Goal: Task Accomplishment & Management: Complete application form

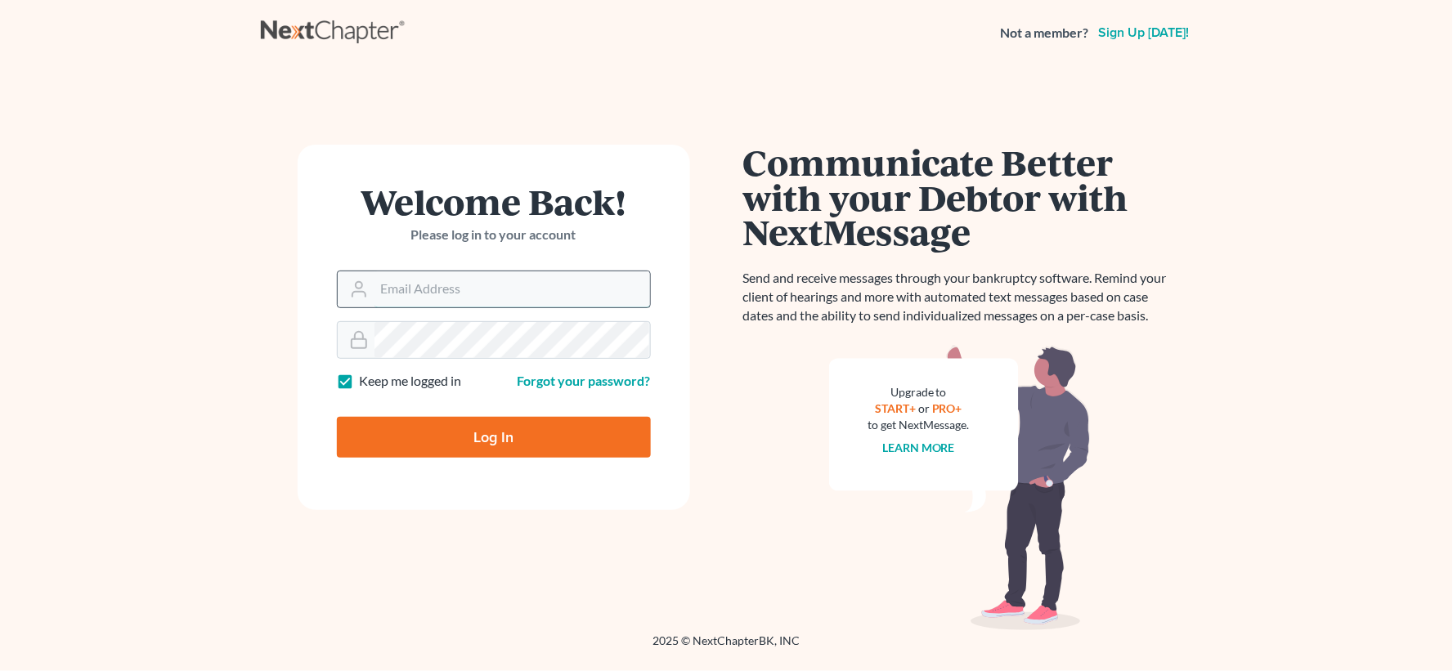
click at [375, 284] on input "Email Address" at bounding box center [513, 289] width 276 height 36
type input "[EMAIL_ADDRESS][DOMAIN_NAME]"
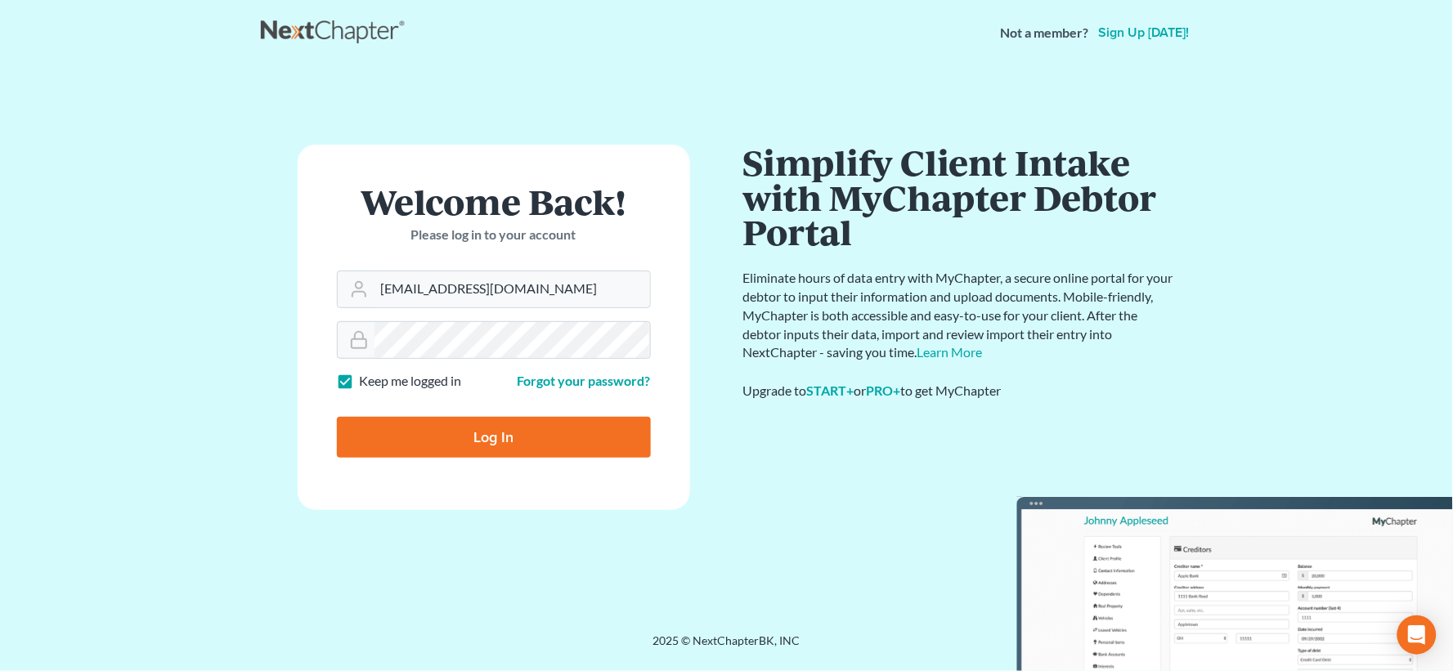
click at [474, 442] on input "Log In" at bounding box center [494, 437] width 314 height 41
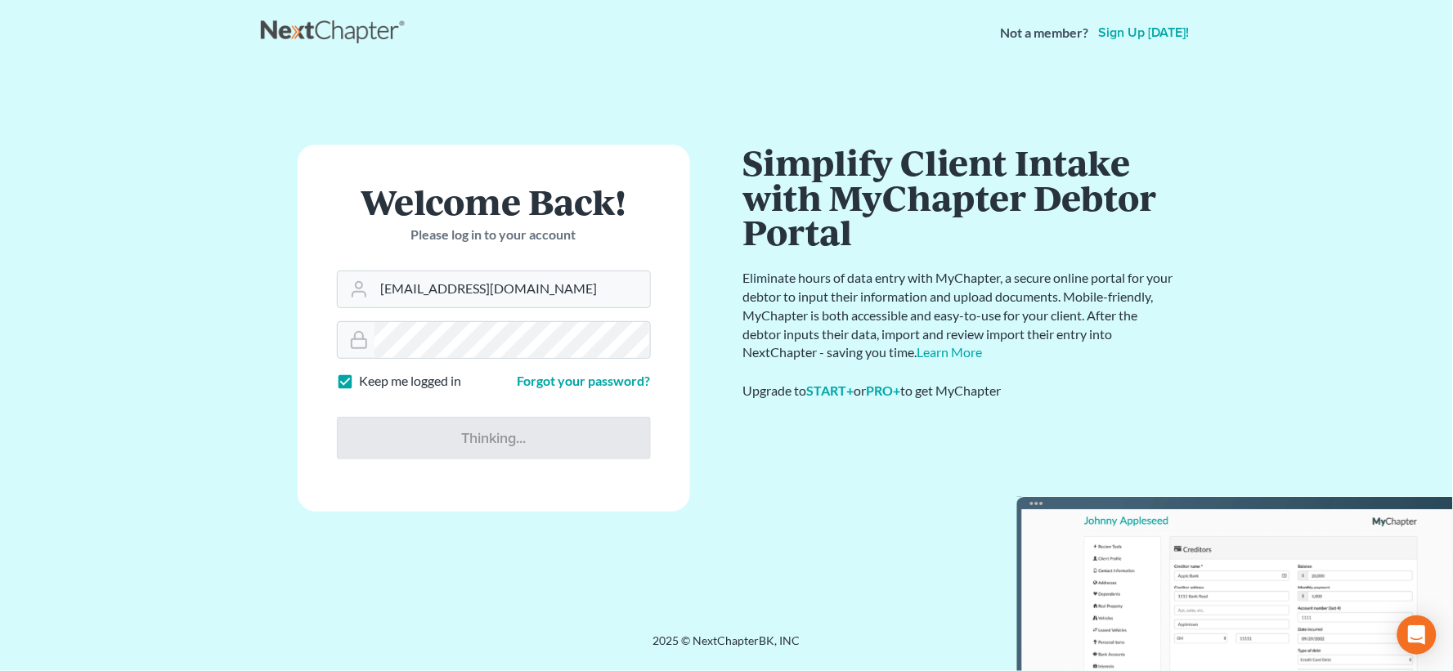
type input "Thinking..."
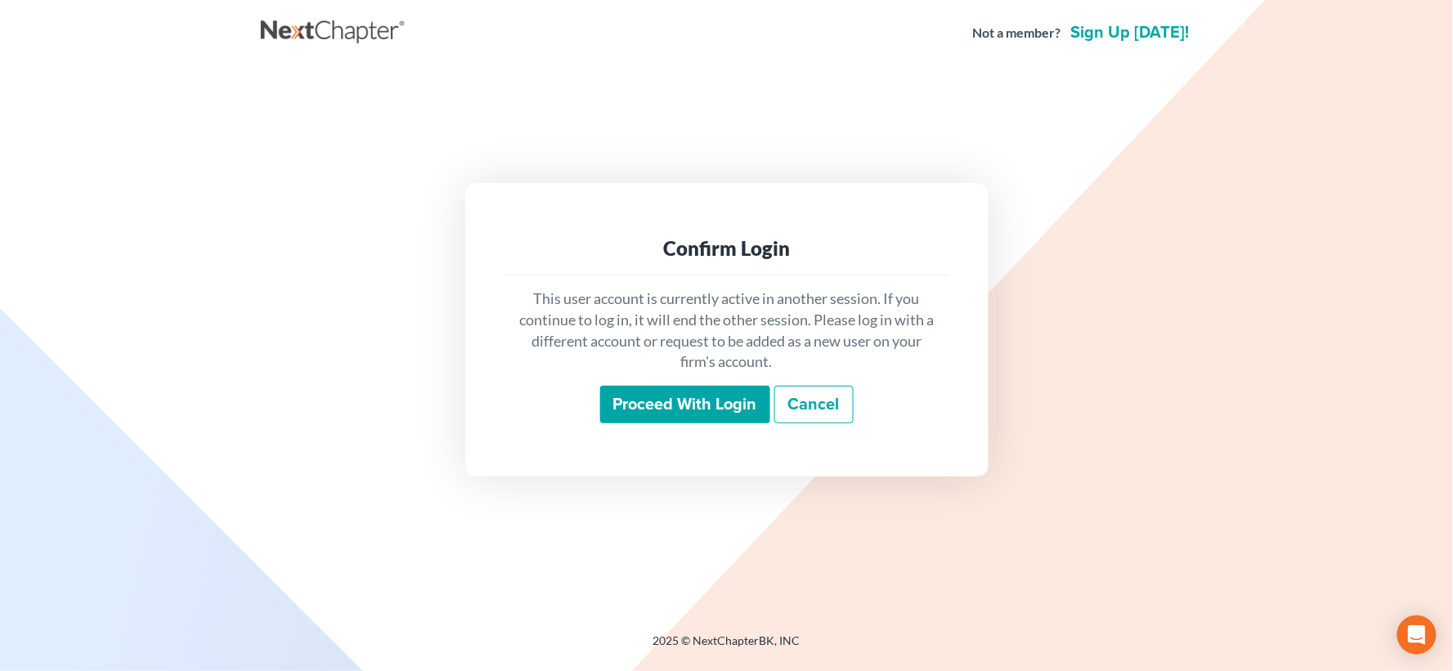
click at [704, 406] on input "Proceed with login" at bounding box center [685, 405] width 170 height 38
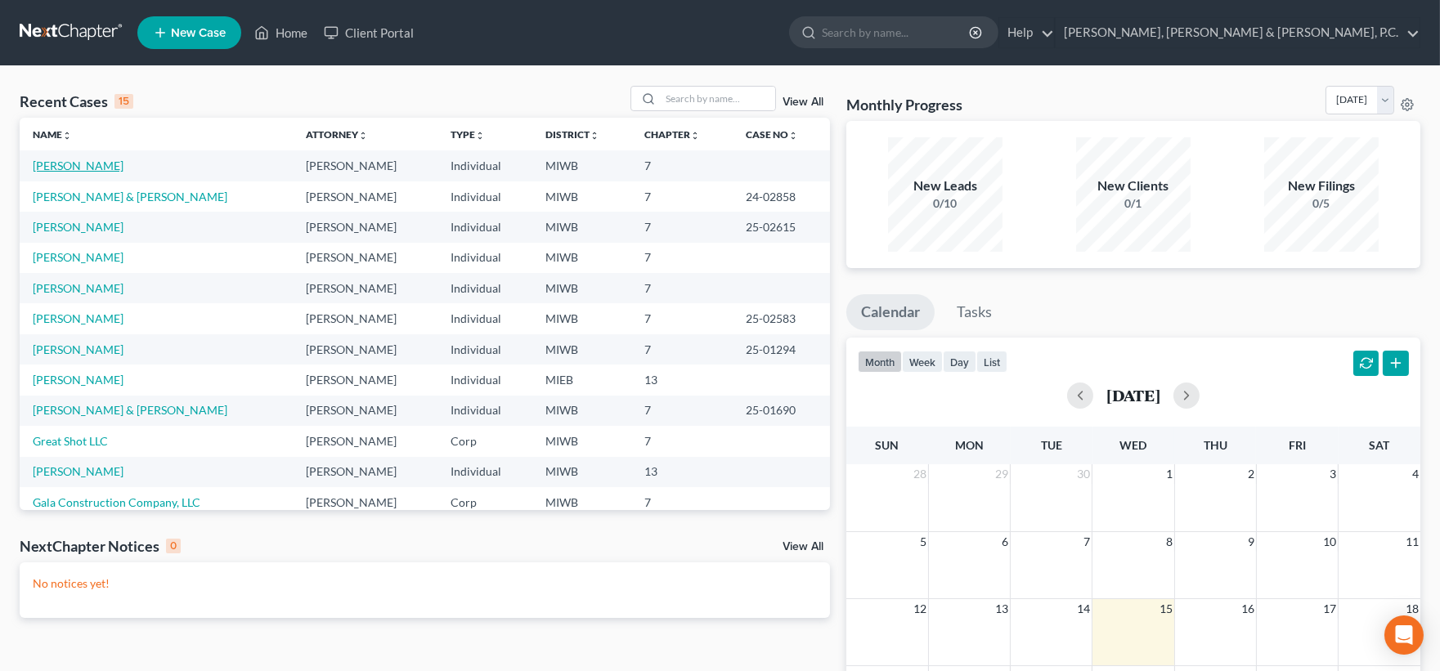
click at [66, 167] on link "[PERSON_NAME]" at bounding box center [78, 166] width 91 height 14
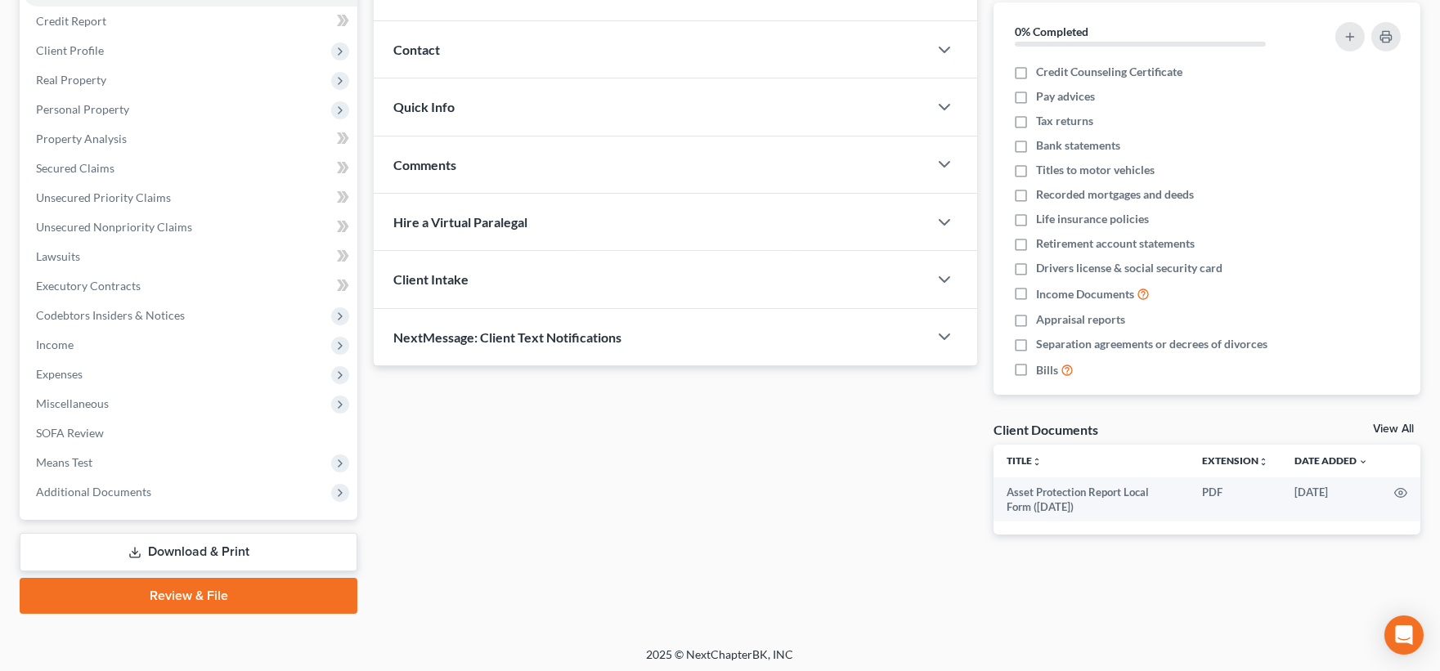
scroll to position [196, 0]
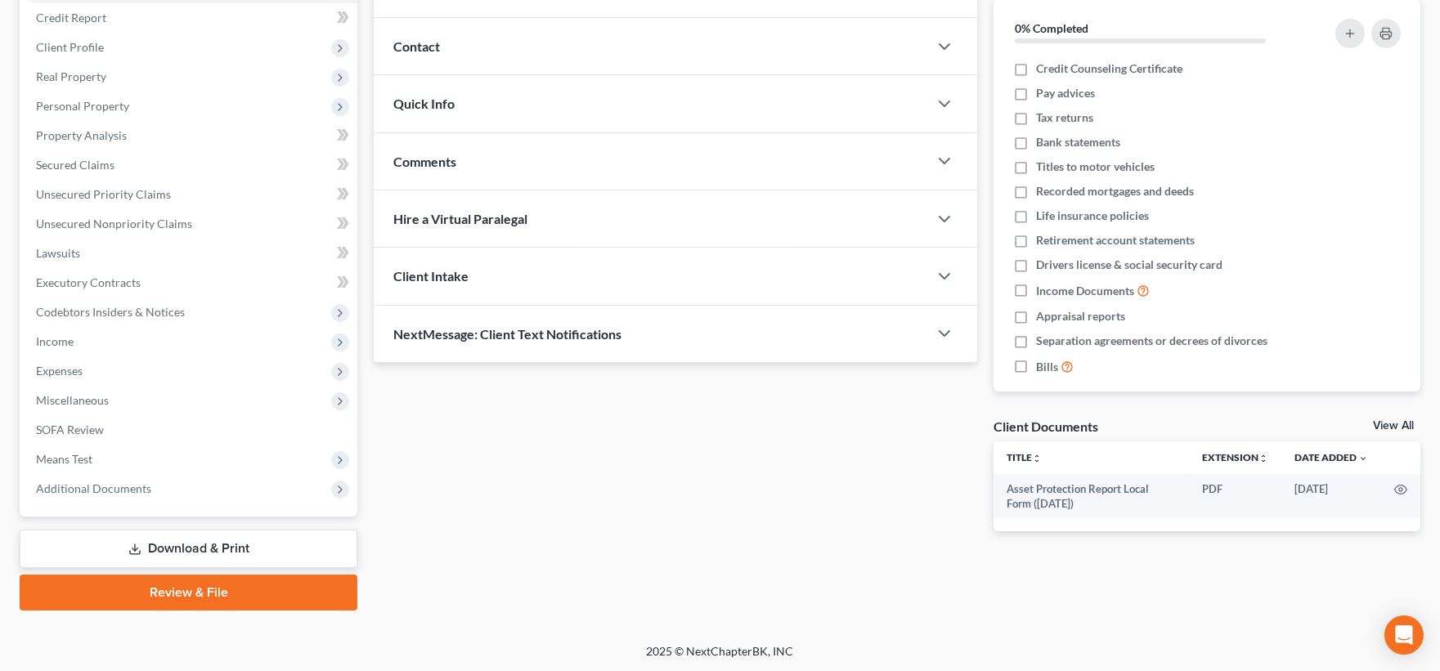
click at [204, 589] on link "Review & File" at bounding box center [189, 593] width 338 height 36
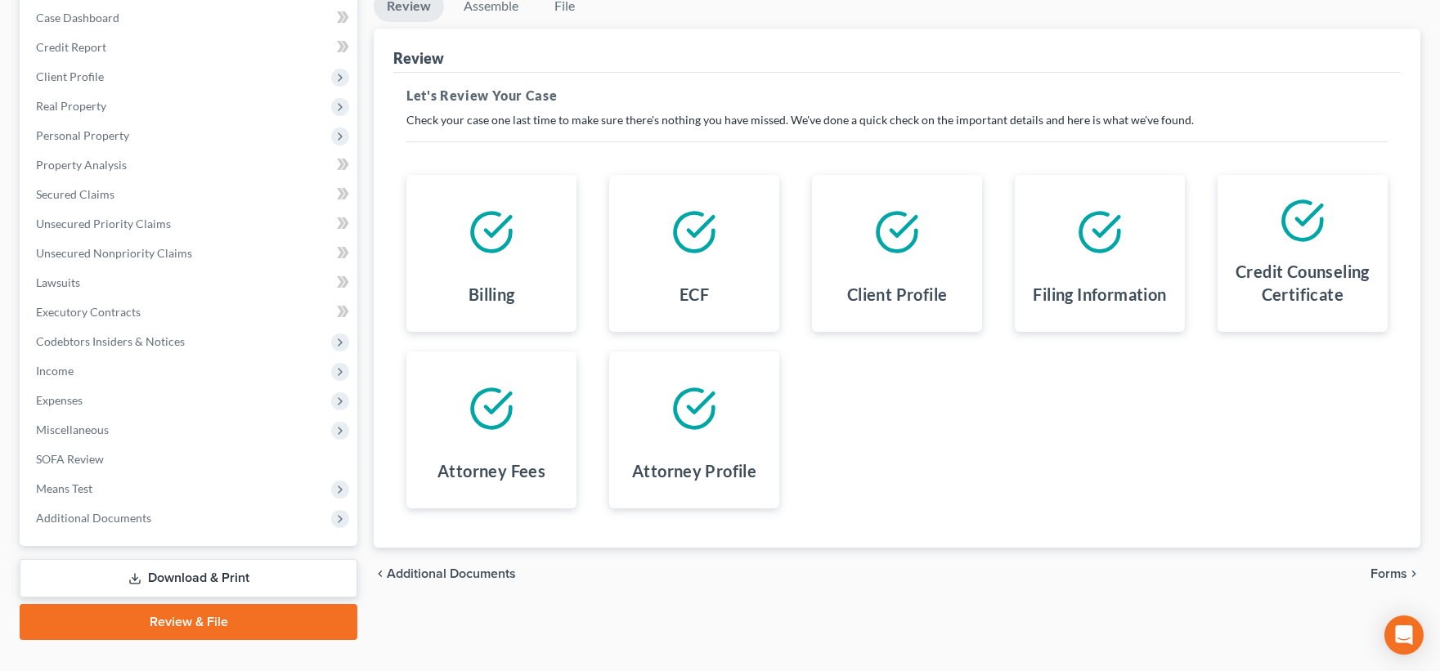
scroll to position [196, 0]
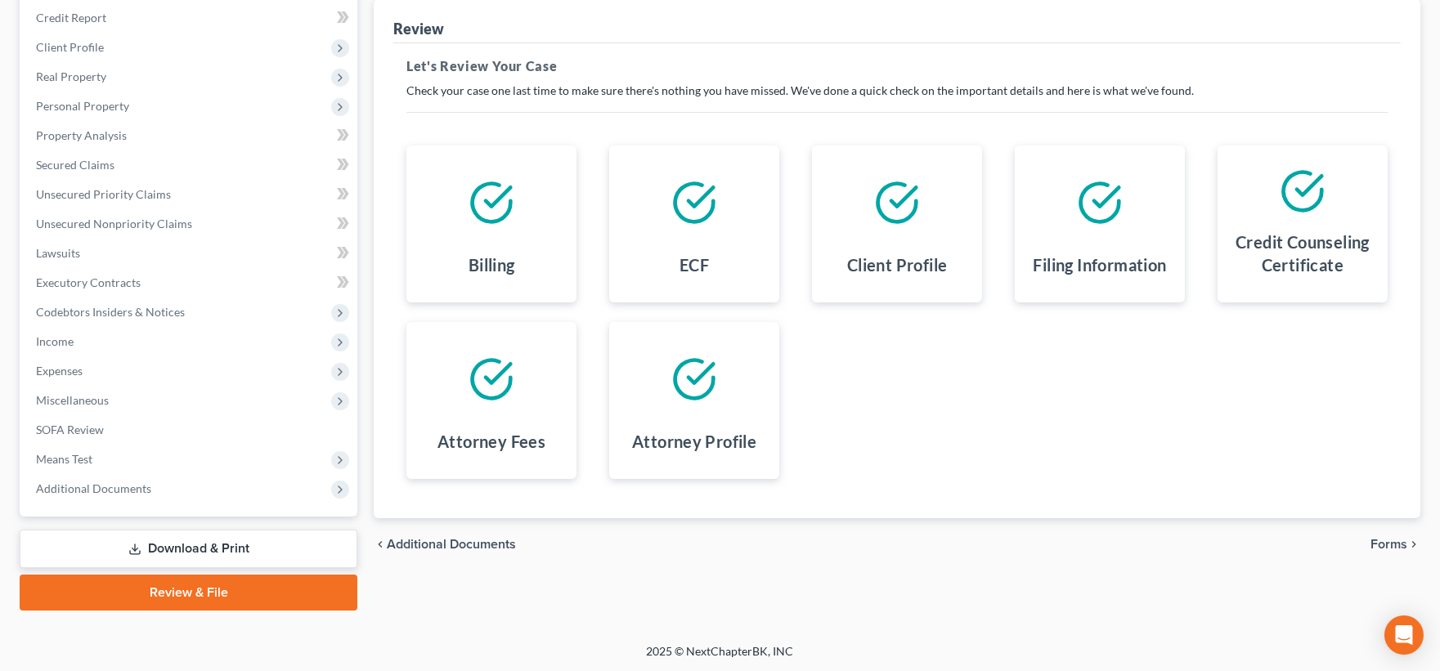
click at [1380, 544] on span "Forms" at bounding box center [1389, 544] width 37 height 13
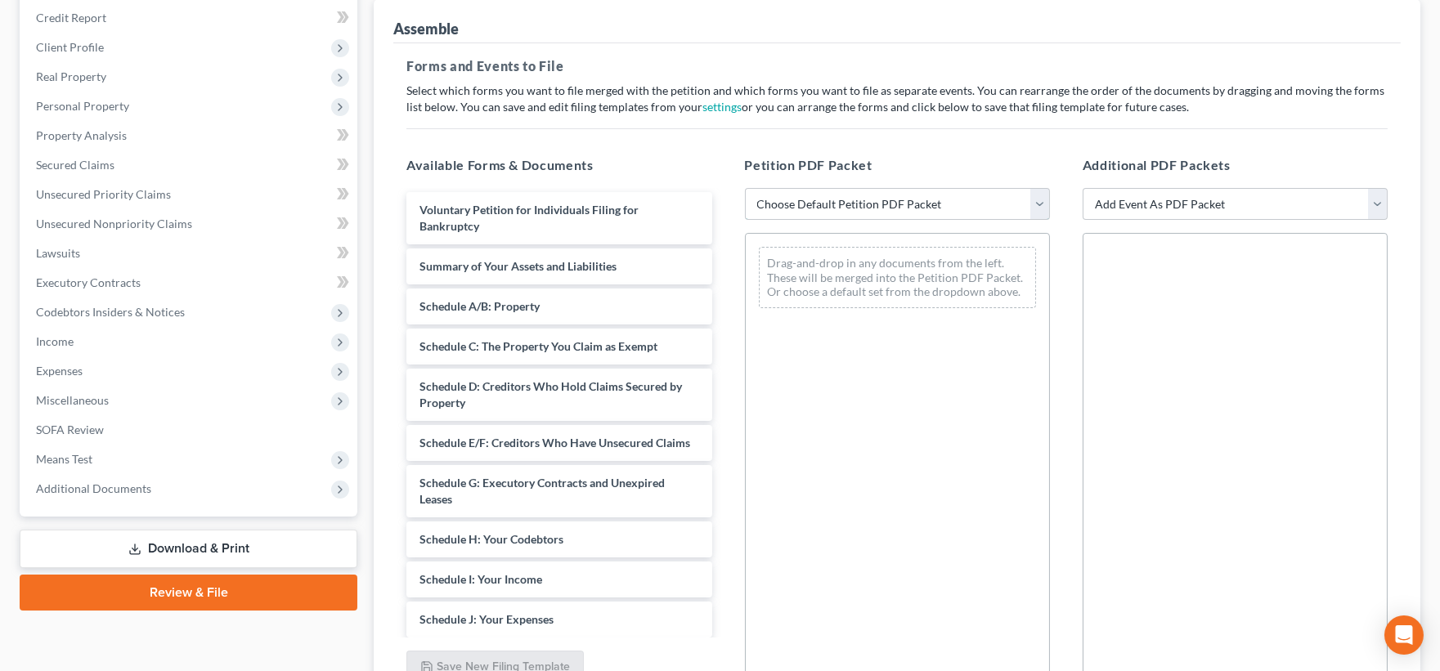
click at [1041, 203] on select "Choose Default Petition PDF Packet Emergency Filing (Voluntary Petition and Cre…" at bounding box center [897, 204] width 305 height 33
select select "1"
click at [745, 188] on select "Choose Default Petition PDF Packet Emergency Filing (Voluntary Petition and Cre…" at bounding box center [897, 204] width 305 height 33
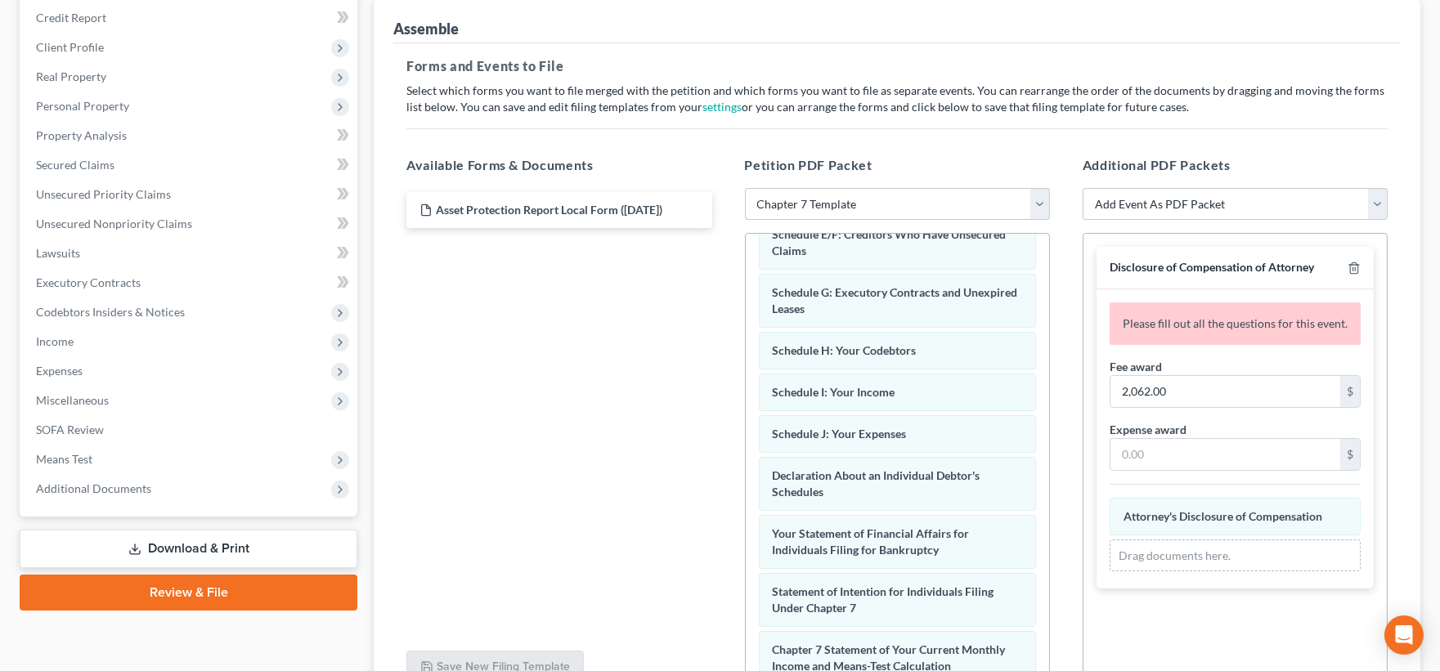
scroll to position [528, 0]
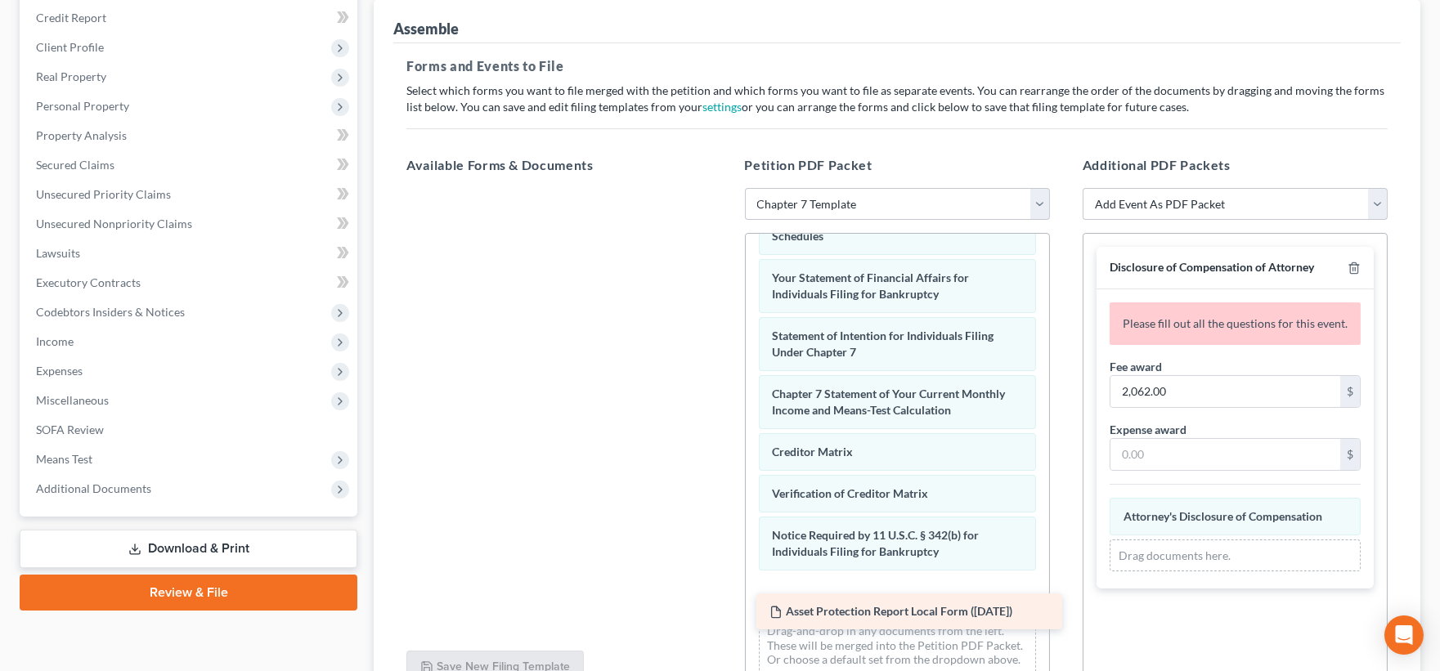
drag, startPoint x: 497, startPoint y: 207, endPoint x: 847, endPoint y: 609, distance: 533.3
click at [725, 188] on div "Asset Protection Report Local Form (10/02/2025) Asset Protection Report Local F…" at bounding box center [558, 188] width 331 height 0
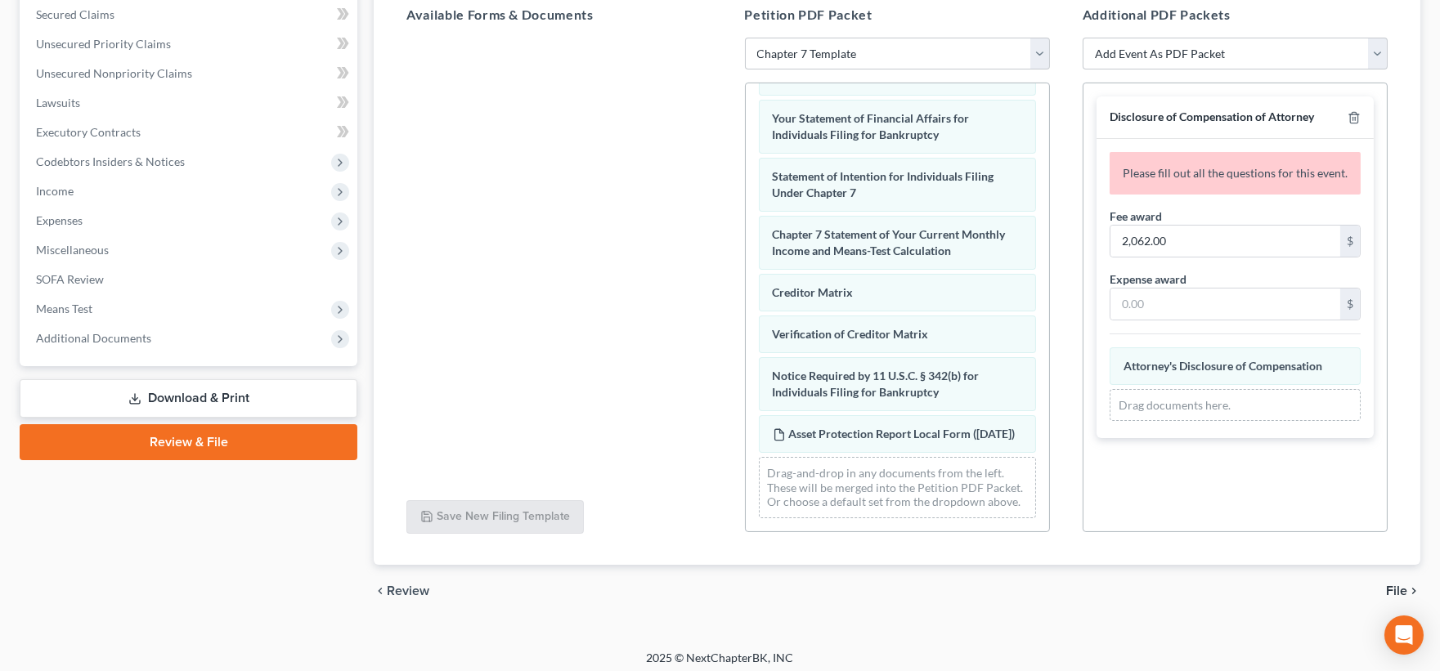
scroll to position [355, 0]
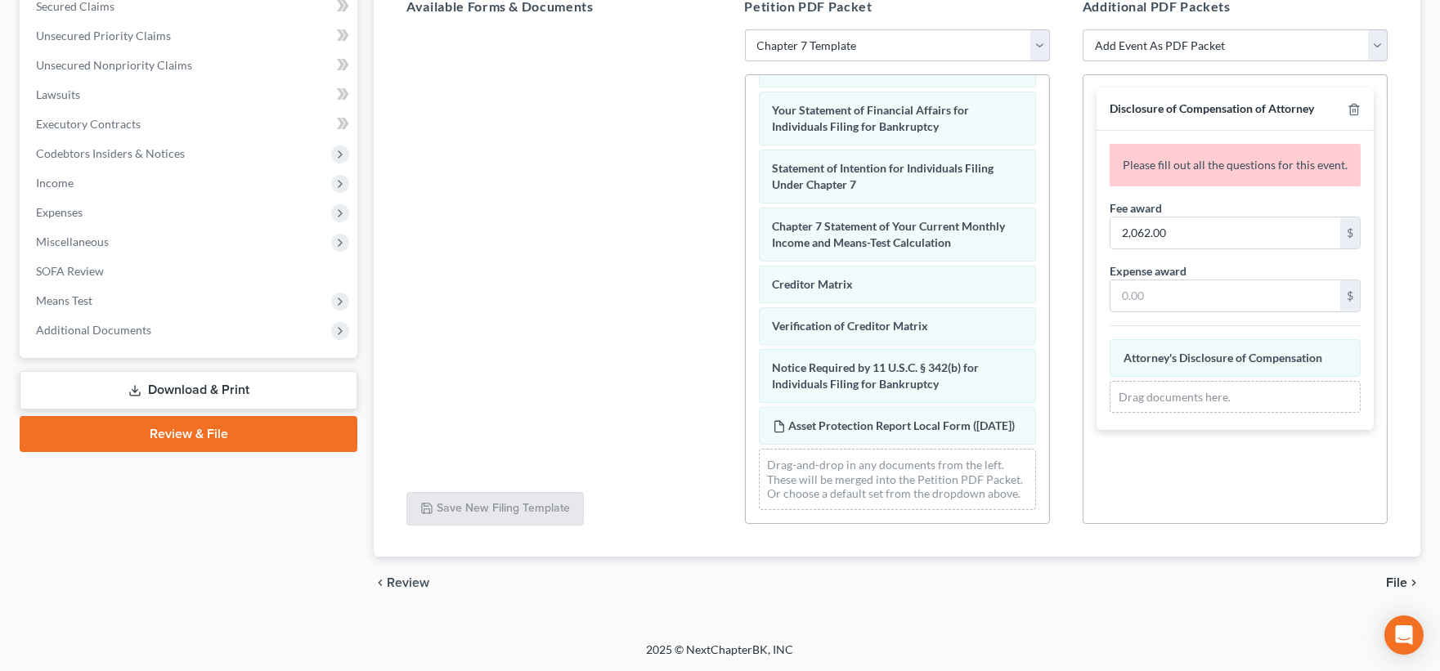
click at [1394, 581] on span "File" at bounding box center [1396, 583] width 21 height 13
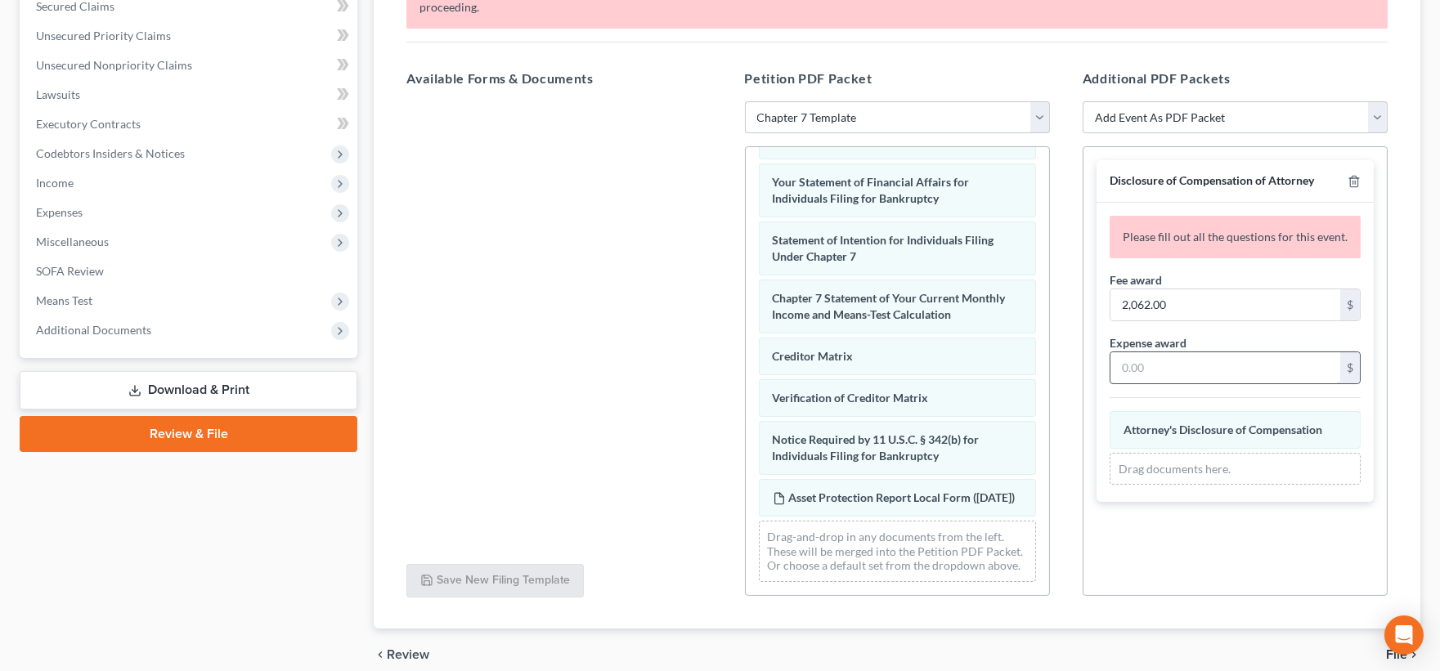
click at [1164, 353] on input "text" at bounding box center [1225, 367] width 230 height 31
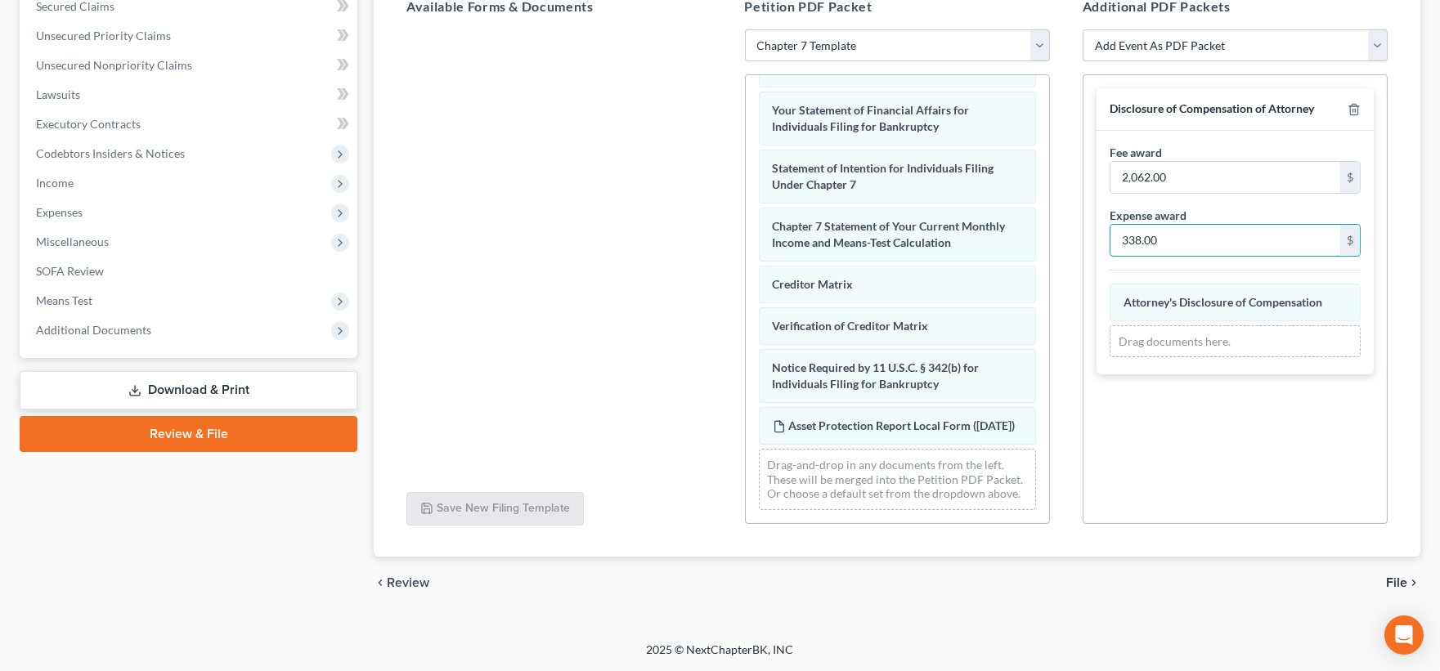
type input "338.00"
click at [1400, 581] on span "File" at bounding box center [1396, 583] width 21 height 13
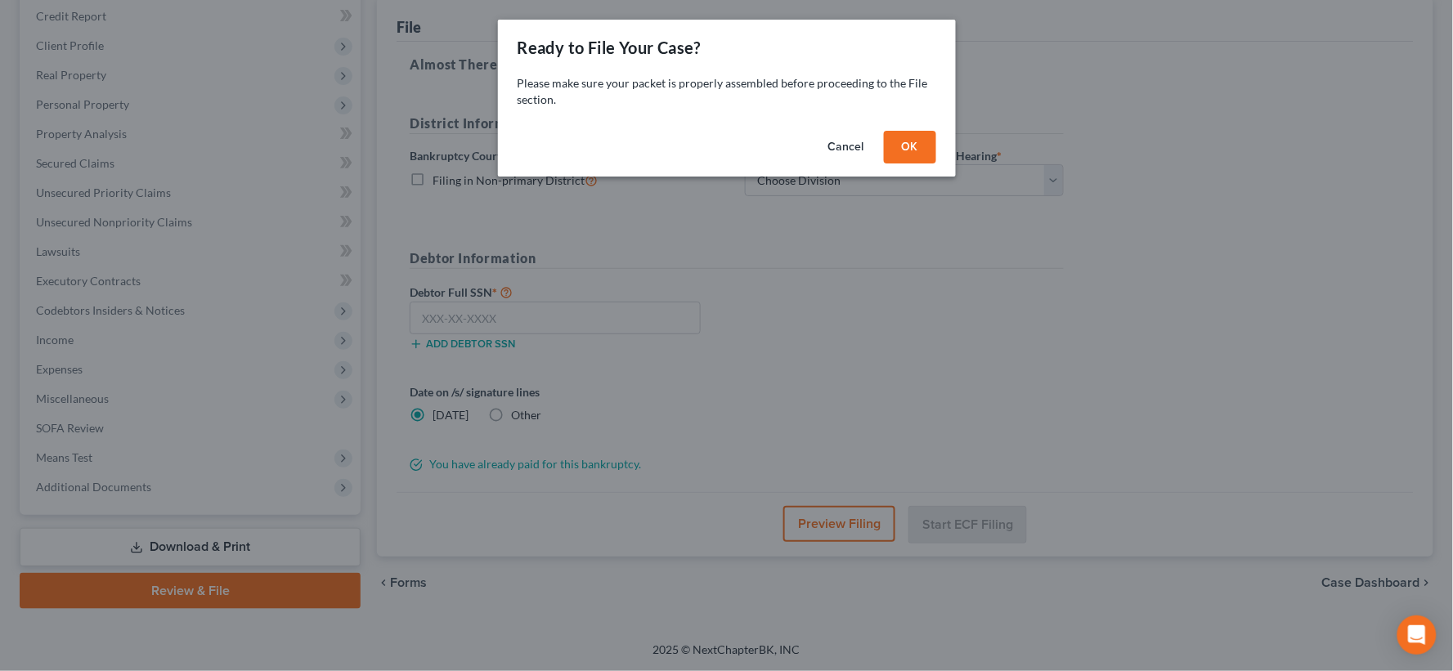
click at [898, 143] on button "OK" at bounding box center [910, 147] width 52 height 33
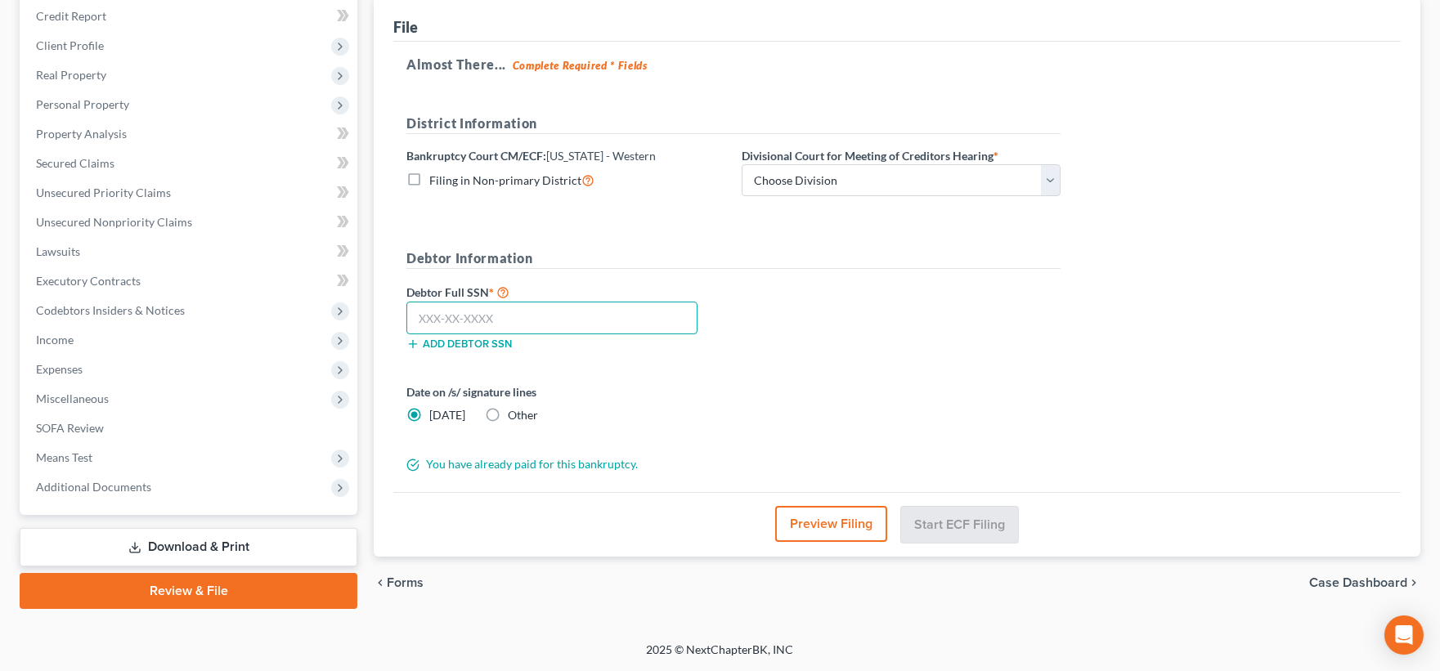
click at [500, 320] on input "text" at bounding box center [551, 318] width 291 height 33
type input "371-62-7620"
click at [1057, 182] on select "Choose Division Grand Rapids Kalamazoo Lansing Marquette Traverse City" at bounding box center [901, 180] width 319 height 33
click at [742, 165] on select "Choose Division Grand Rapids Kalamazoo Lansing Marquette Traverse City" at bounding box center [901, 180] width 319 height 33
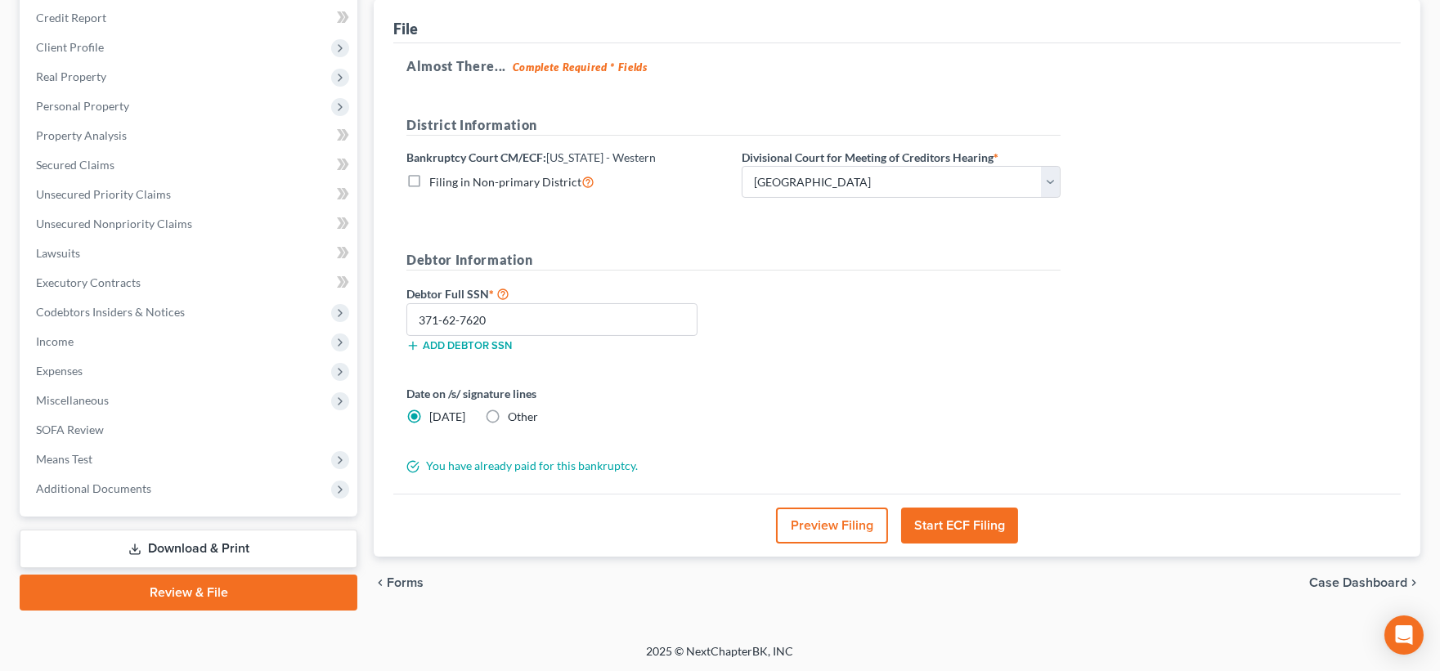
click at [950, 525] on button "Start ECF Filing" at bounding box center [959, 526] width 117 height 36
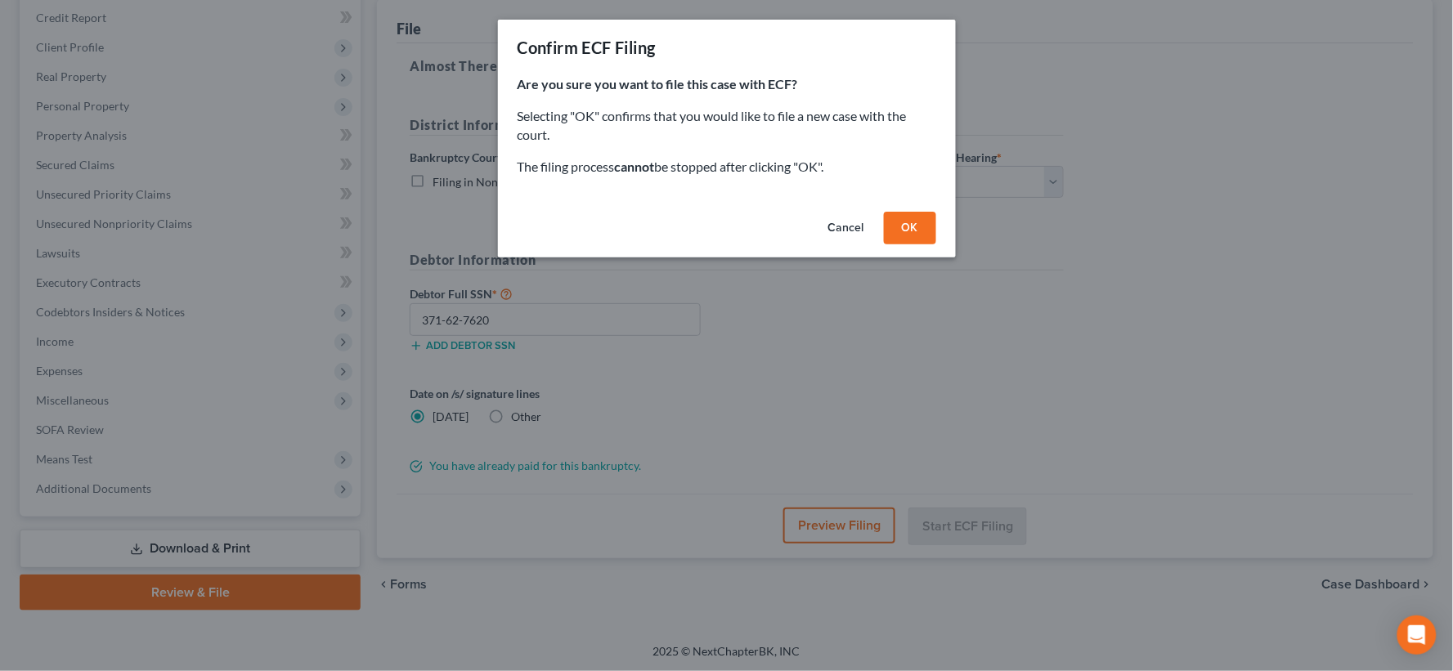
click at [832, 218] on button "Cancel" at bounding box center [846, 228] width 62 height 33
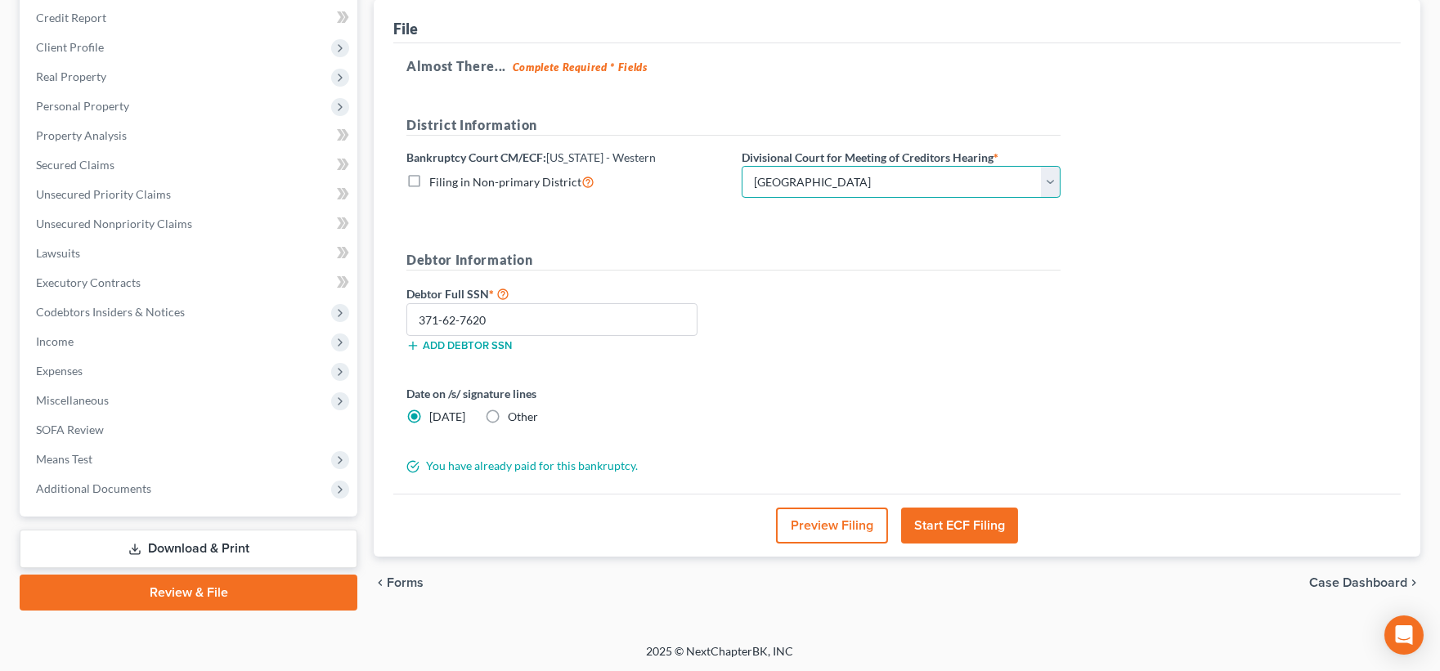
click at [958, 189] on select "Choose Division Grand Rapids Kalamazoo Lansing Marquette Traverse City" at bounding box center [901, 182] width 319 height 33
select select "0"
click at [742, 166] on select "Choose Division Grand Rapids Kalamazoo Lansing Marquette Traverse City" at bounding box center [901, 182] width 319 height 33
click at [967, 527] on button "Start ECF Filing" at bounding box center [959, 526] width 117 height 36
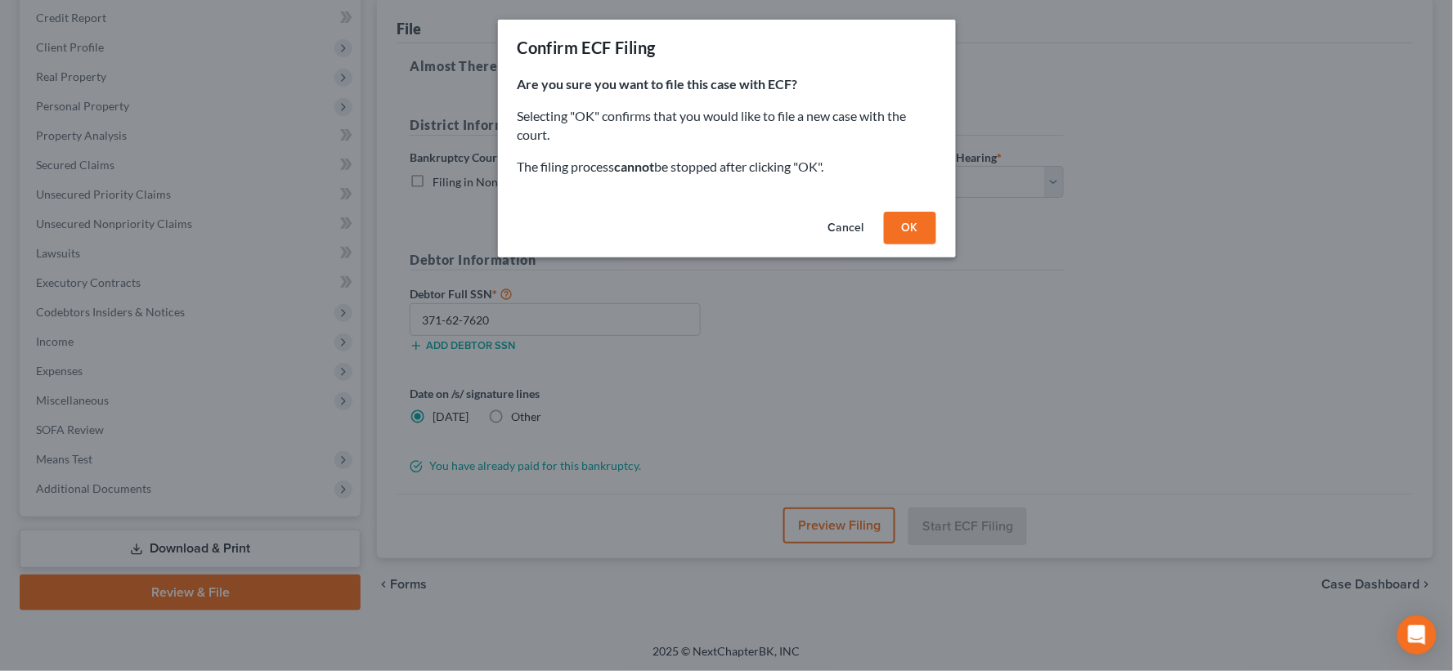
click at [922, 224] on button "OK" at bounding box center [910, 228] width 52 height 33
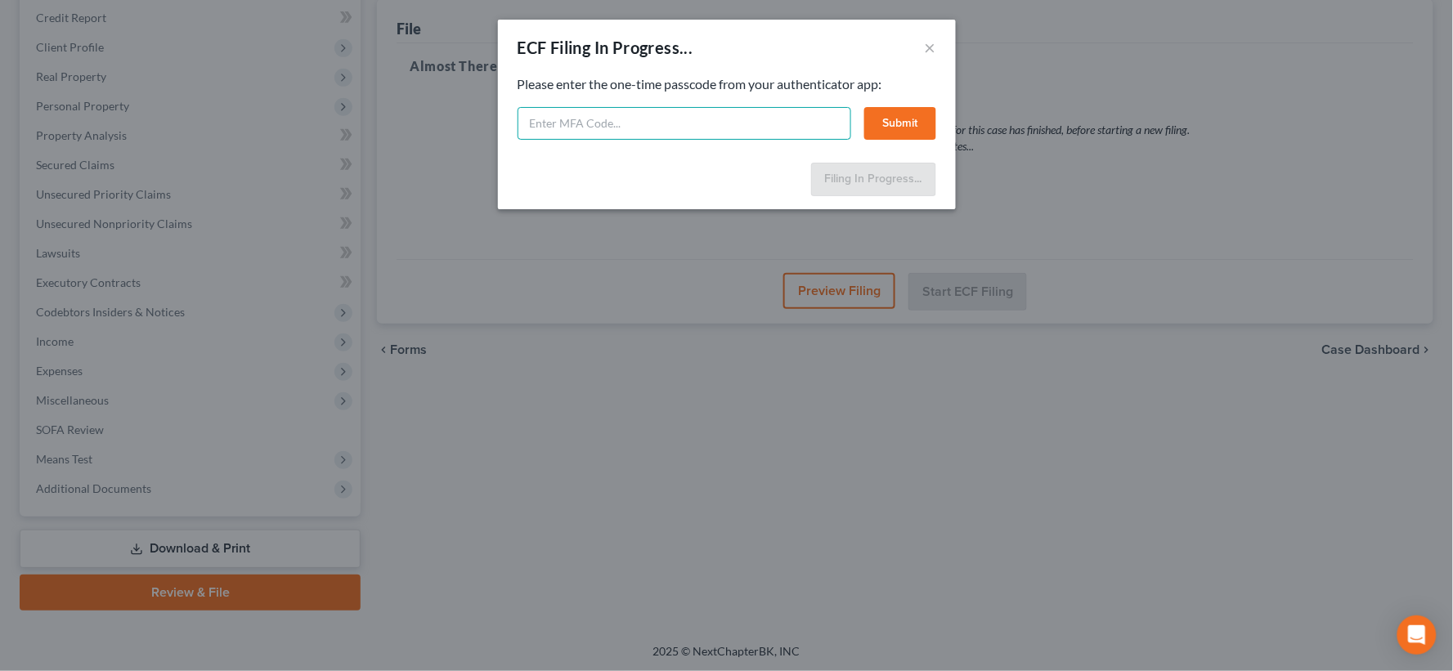
click at [644, 116] on input "text" at bounding box center [685, 123] width 334 height 33
type input "104840"
click at [879, 119] on button "Submit" at bounding box center [900, 123] width 72 height 33
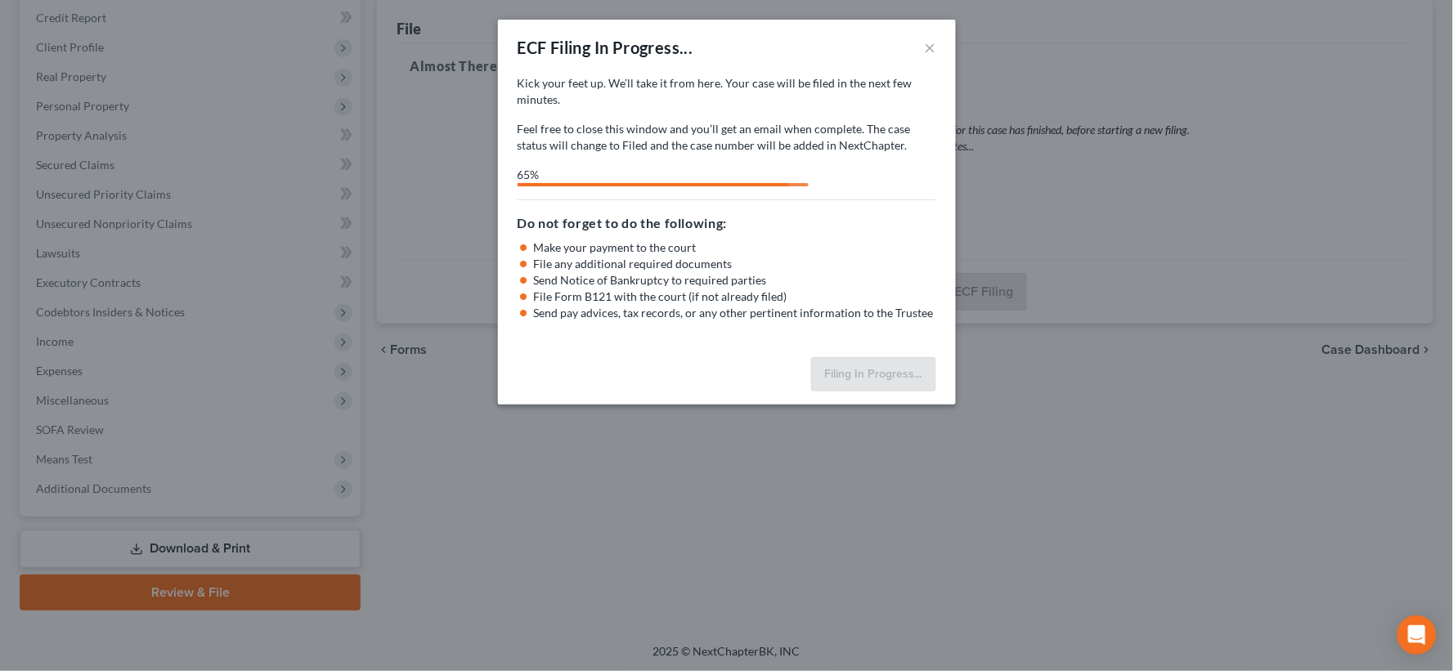
select select "4"
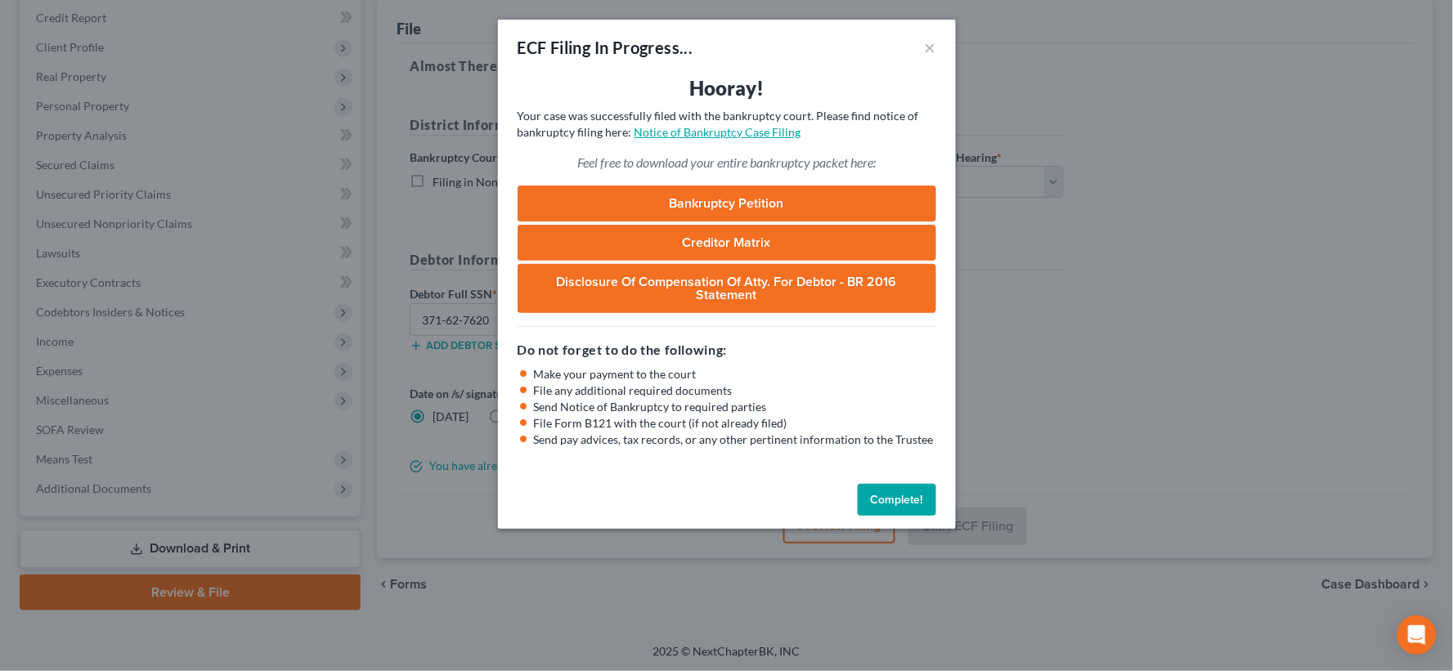
click at [683, 132] on link "Notice of Bankruptcy Case Filing" at bounding box center [718, 132] width 167 height 14
click at [929, 46] on button "×" at bounding box center [930, 48] width 11 height 20
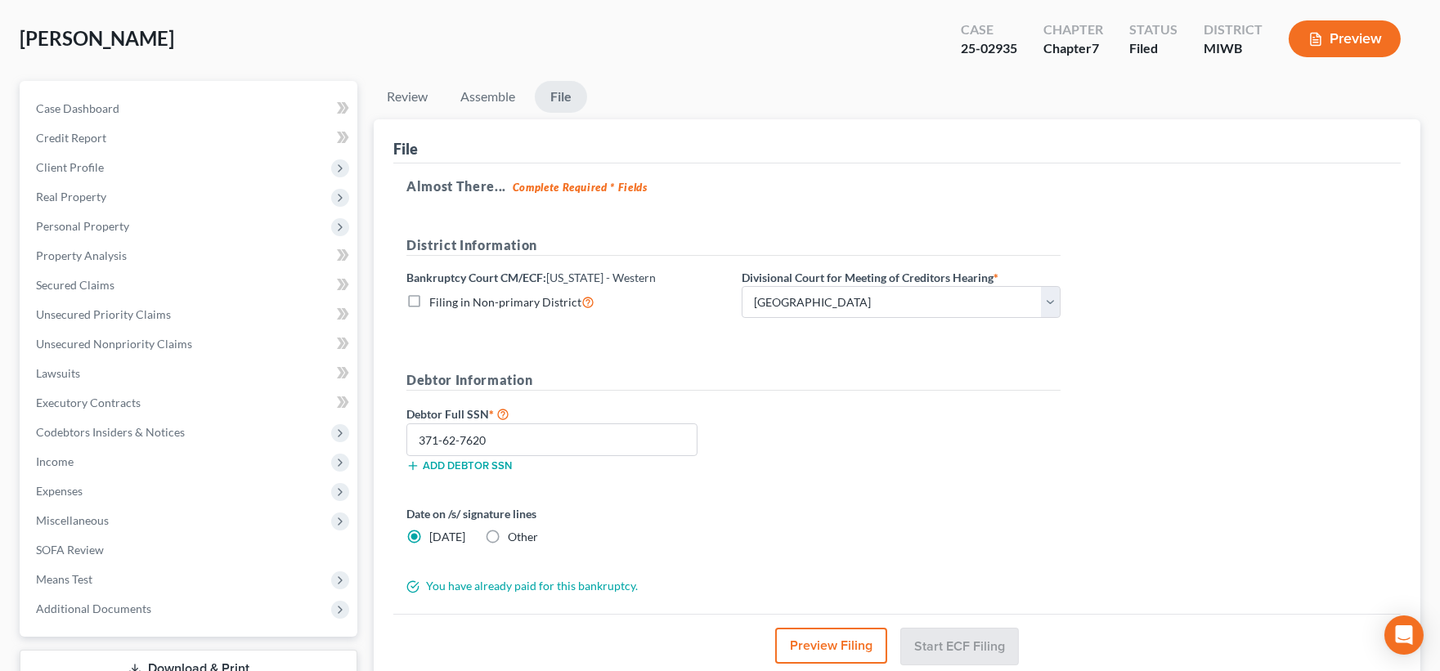
scroll to position [198, 0]
